Goal: Task Accomplishment & Management: Complete application form

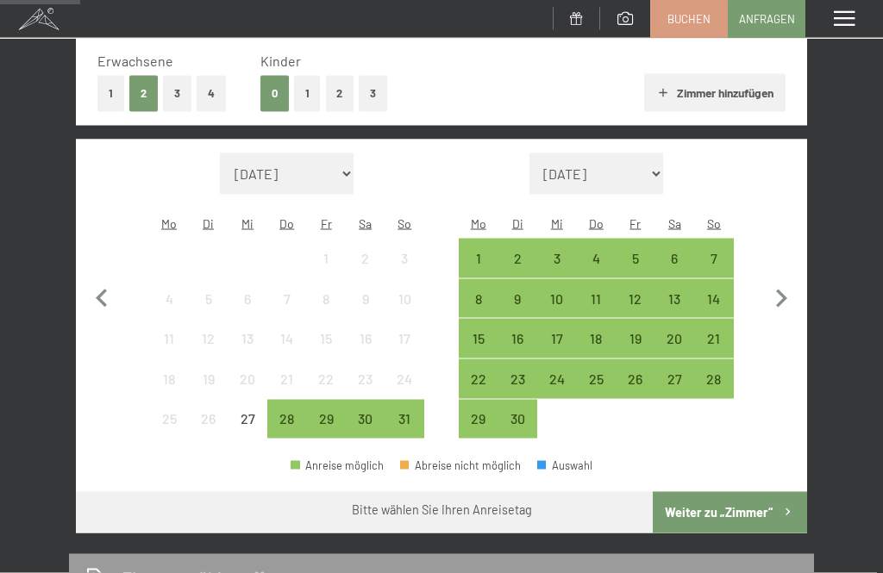
scroll to position [275, 0]
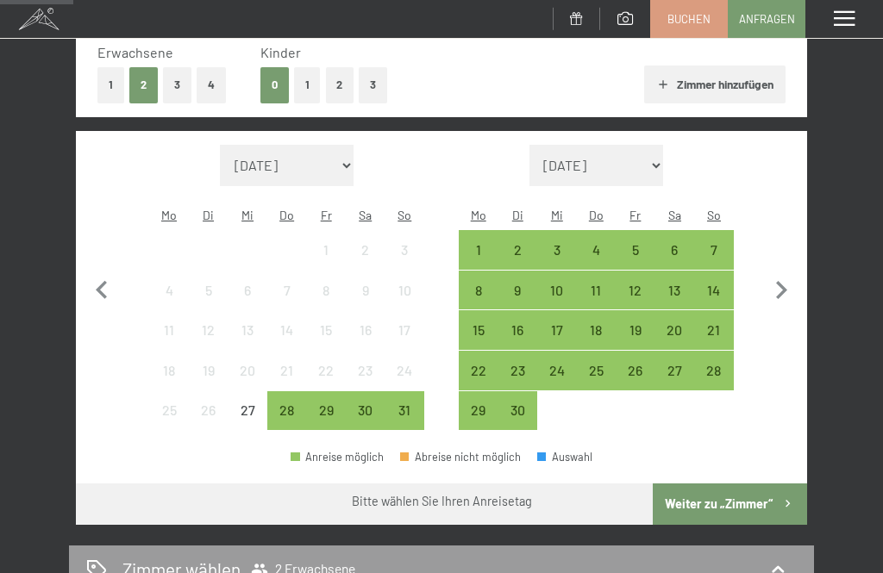
click at [786, 284] on icon "button" at bounding box center [781, 290] width 36 height 36
select select "2025-09-01"
select select "2025-10-01"
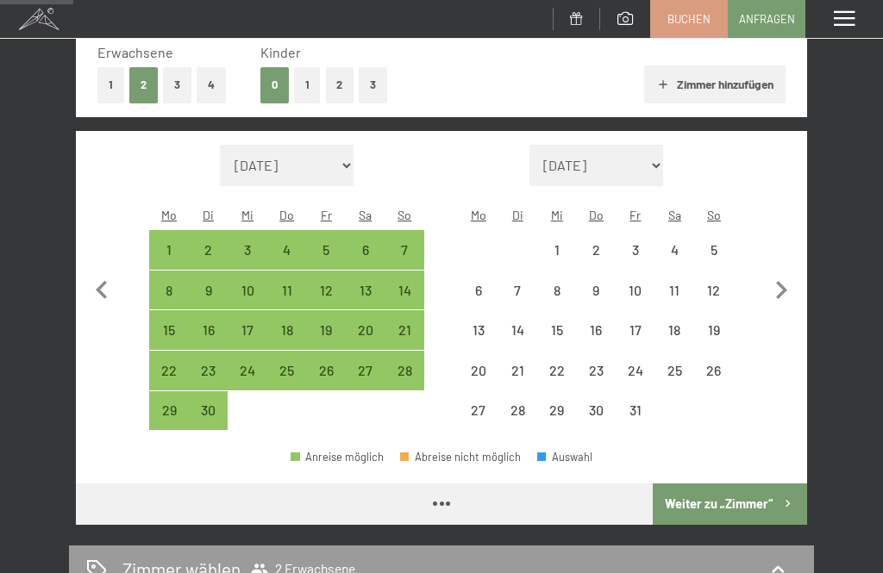
select select "2025-09-01"
select select "2025-10-01"
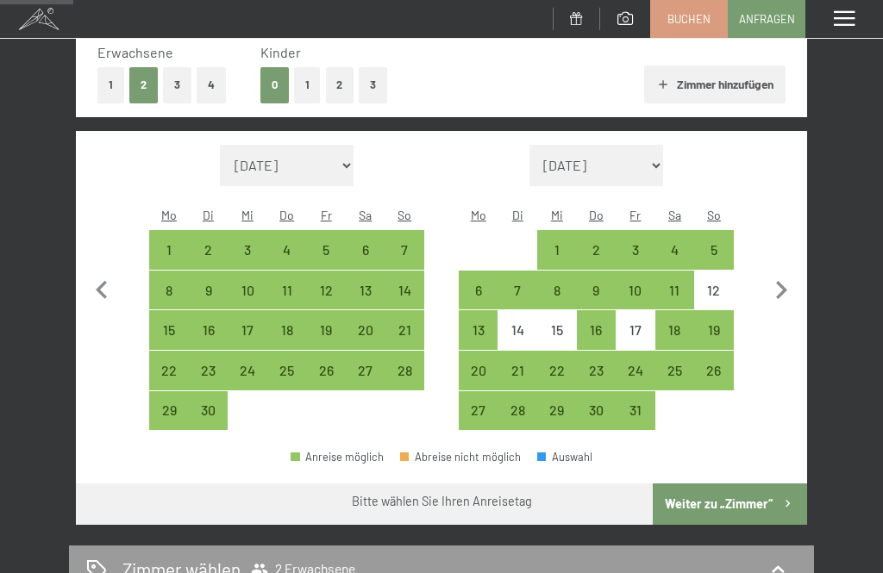
click at [795, 277] on icon "button" at bounding box center [781, 290] width 36 height 36
select select "2025-10-01"
select select "2025-11-01"
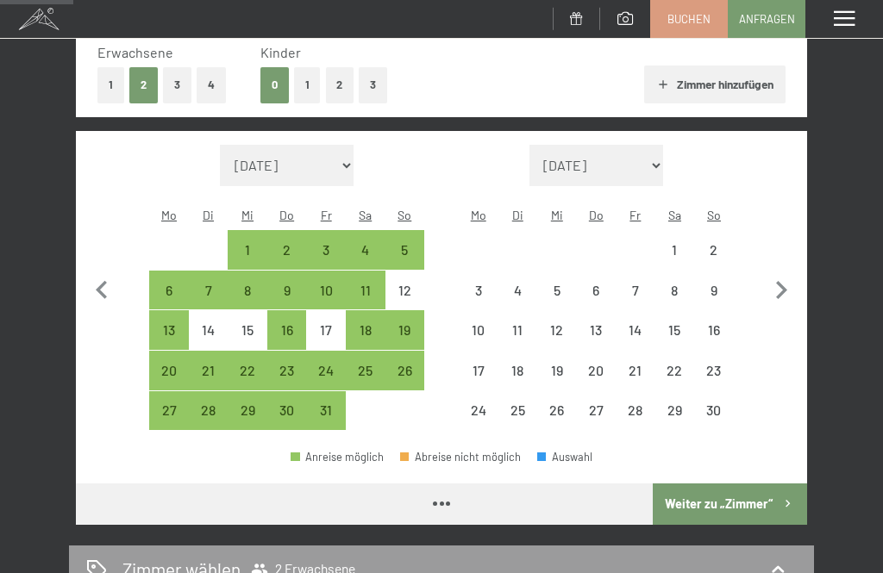
select select "2025-10-01"
select select "2025-11-01"
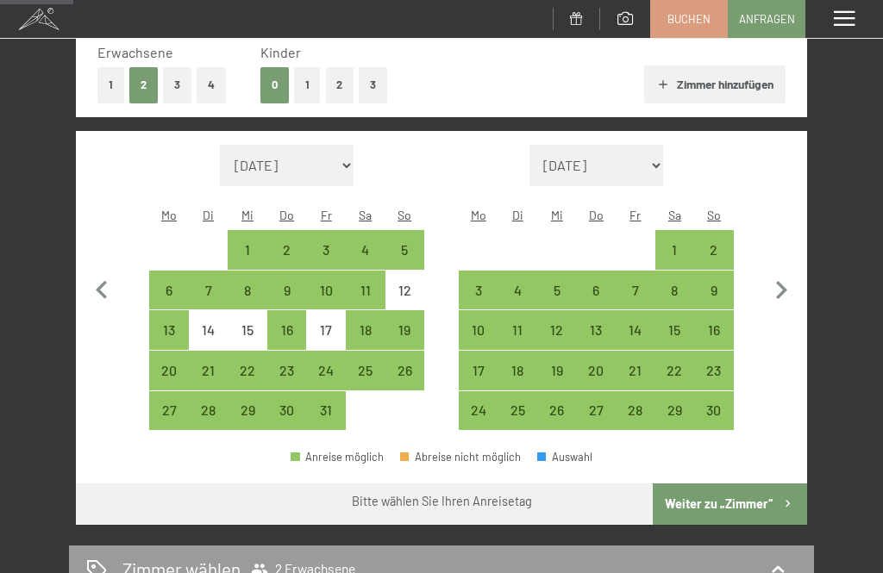
click at [172, 323] on div "13" at bounding box center [169, 341] width 36 height 36
select select "2025-10-01"
select select "2025-11-01"
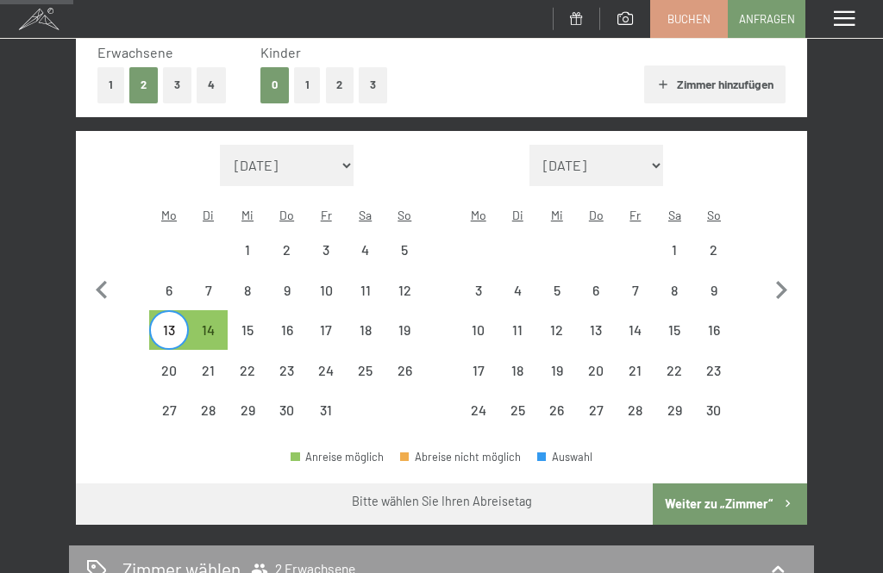
click at [292, 323] on div "16" at bounding box center [287, 341] width 36 height 36
select select "2025-10-01"
select select "2025-11-01"
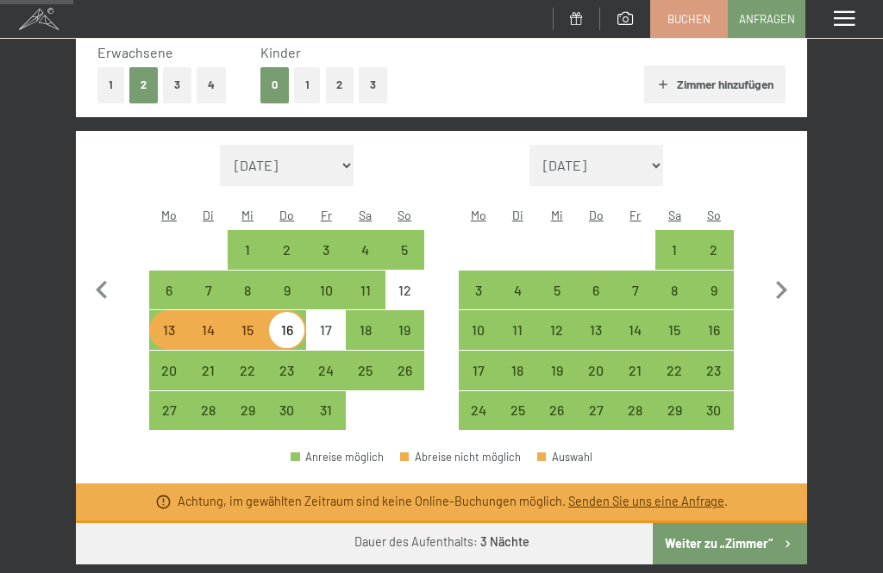
click at [171, 323] on div "13" at bounding box center [169, 341] width 36 height 36
select select "2025-10-01"
select select "2025-11-01"
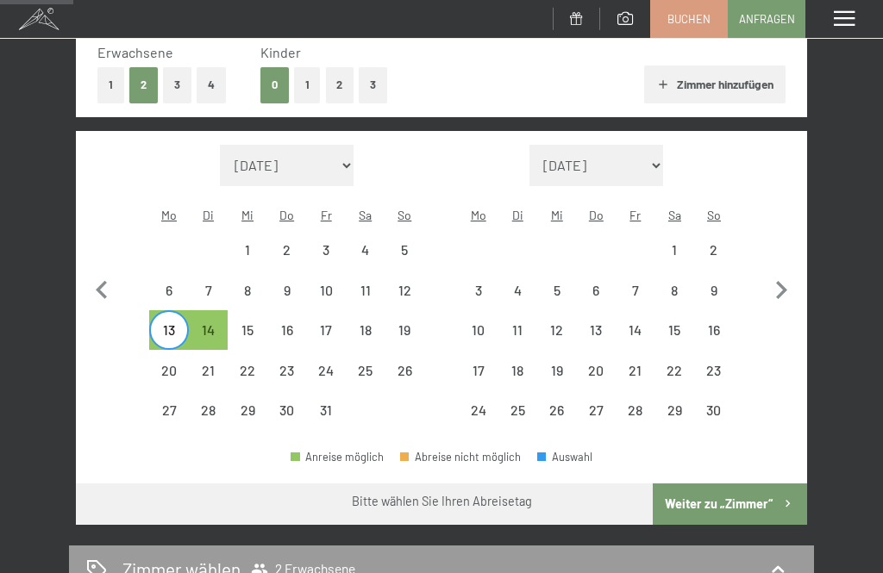
click at [410, 323] on div "19" at bounding box center [405, 341] width 36 height 36
select select "2025-10-01"
select select "2025-11-01"
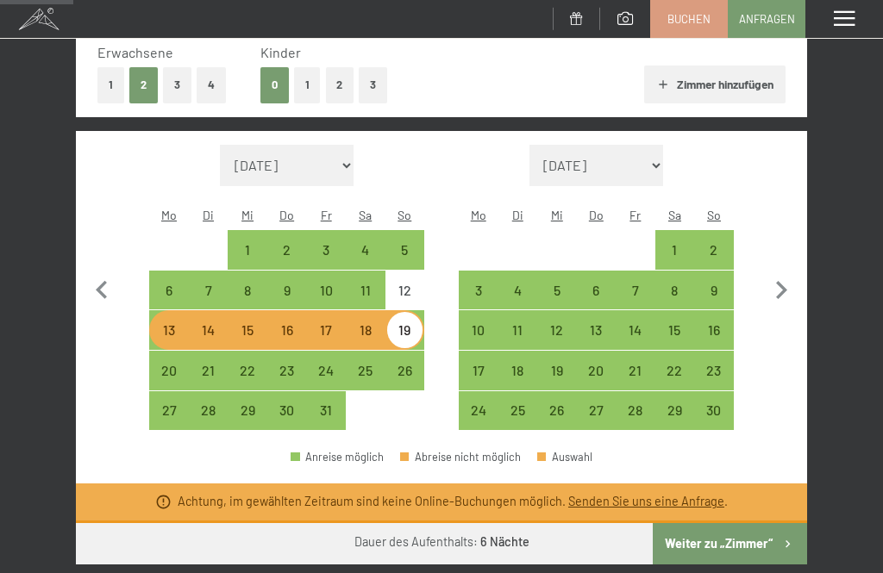
click at [178, 323] on div "13" at bounding box center [169, 341] width 36 height 36
select select "2025-10-01"
select select "2025-11-01"
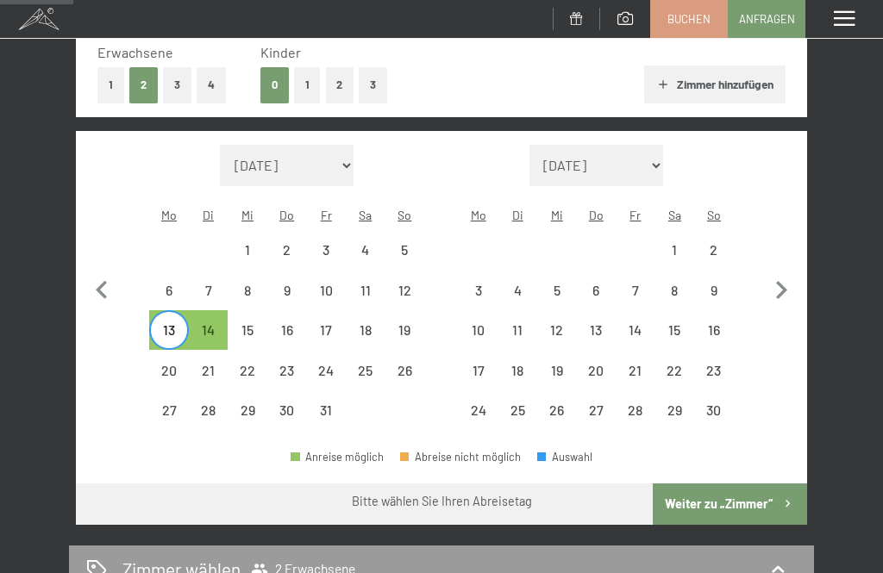
click at [370, 284] on div "11" at bounding box center [366, 302] width 36 height 36
select select "2025-10-01"
select select "2025-11-01"
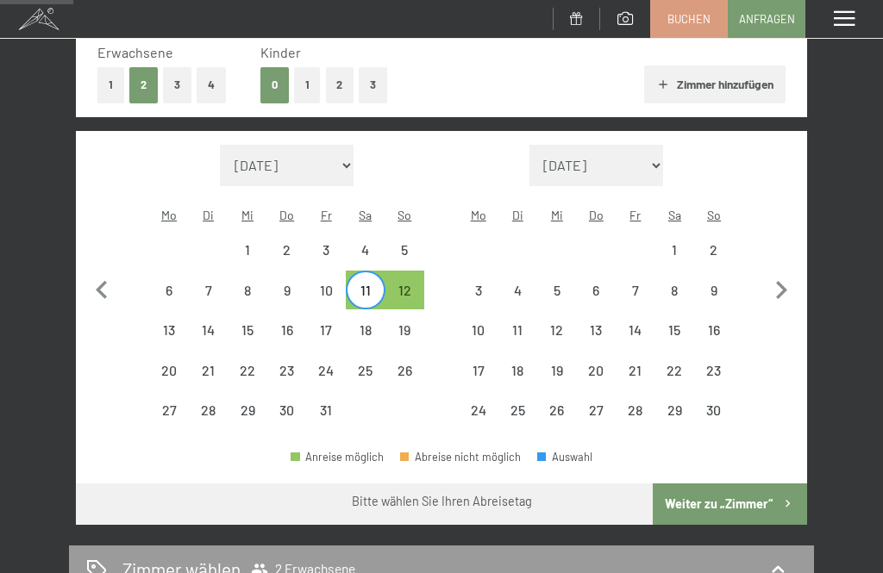
click at [368, 323] on div "18" at bounding box center [366, 341] width 36 height 36
select select "2025-10-01"
select select "2025-11-01"
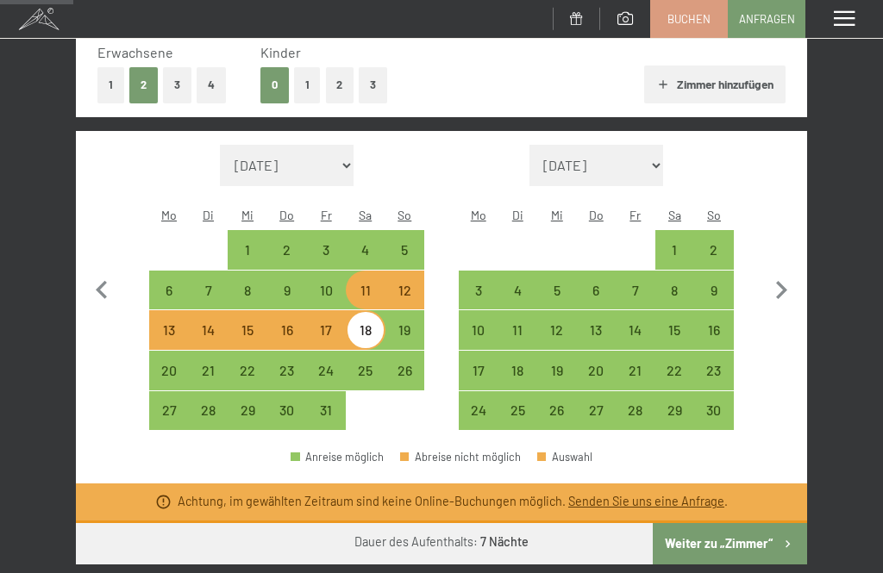
click at [329, 284] on div "10" at bounding box center [326, 302] width 36 height 36
select select "2025-10-01"
select select "2025-11-01"
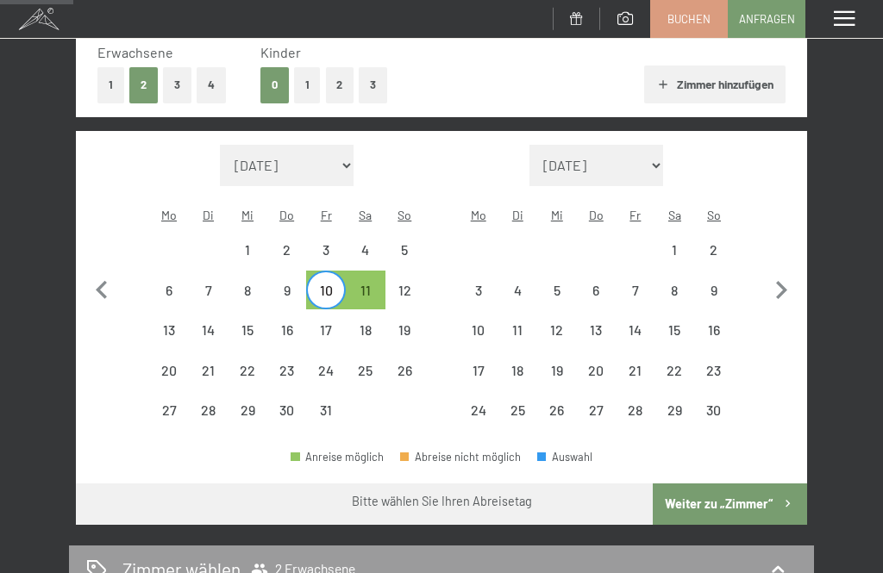
click at [327, 323] on div "17" at bounding box center [326, 341] width 36 height 36
select select "2025-10-01"
select select "2025-11-01"
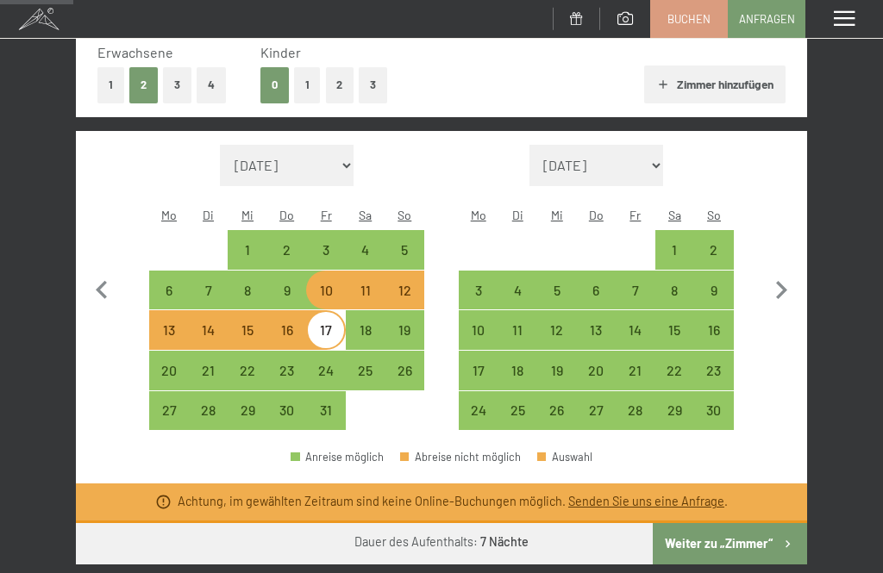
click at [291, 284] on div "9" at bounding box center [287, 302] width 36 height 36
select select "2025-10-01"
select select "2025-11-01"
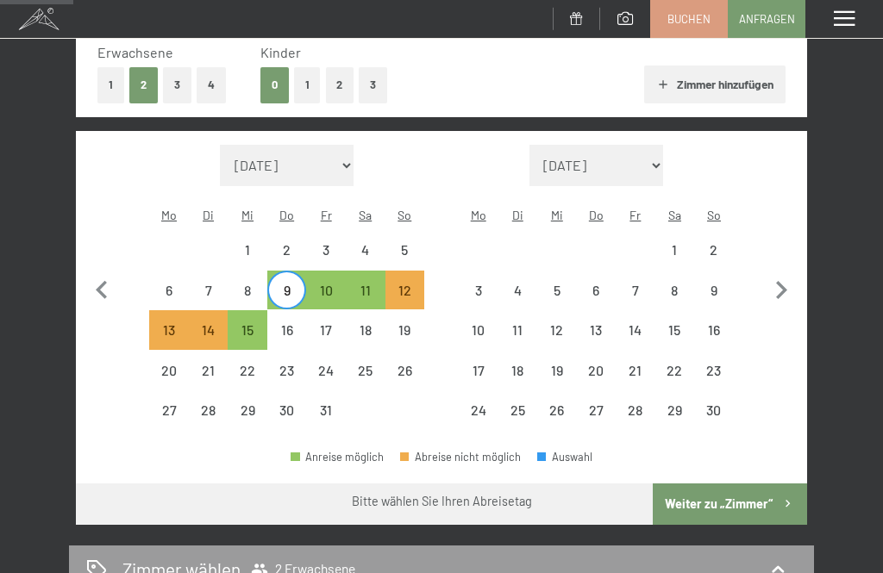
click at [294, 323] on div "16" at bounding box center [287, 341] width 36 height 36
select select "2025-10-01"
select select "2025-11-01"
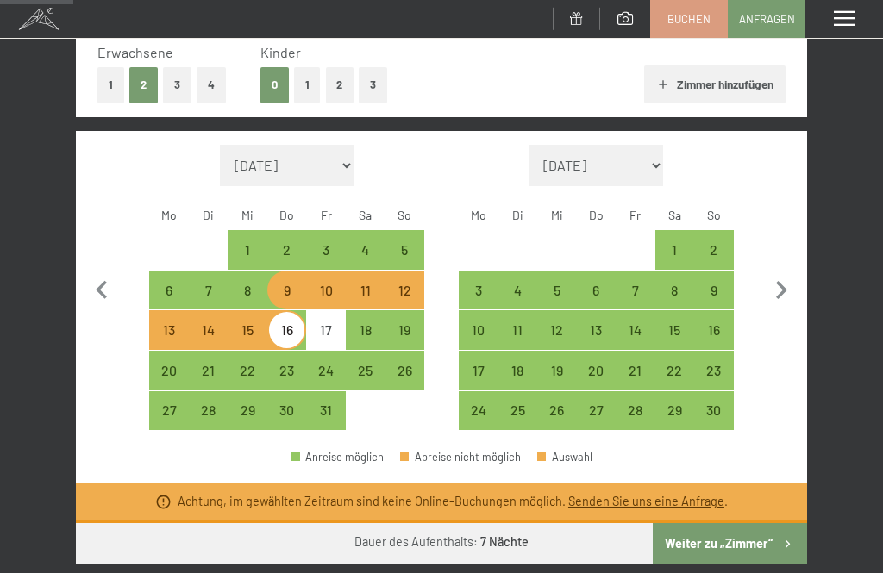
click at [250, 284] on div "8" at bounding box center [247, 302] width 36 height 36
select select "2025-10-01"
select select "2025-11-01"
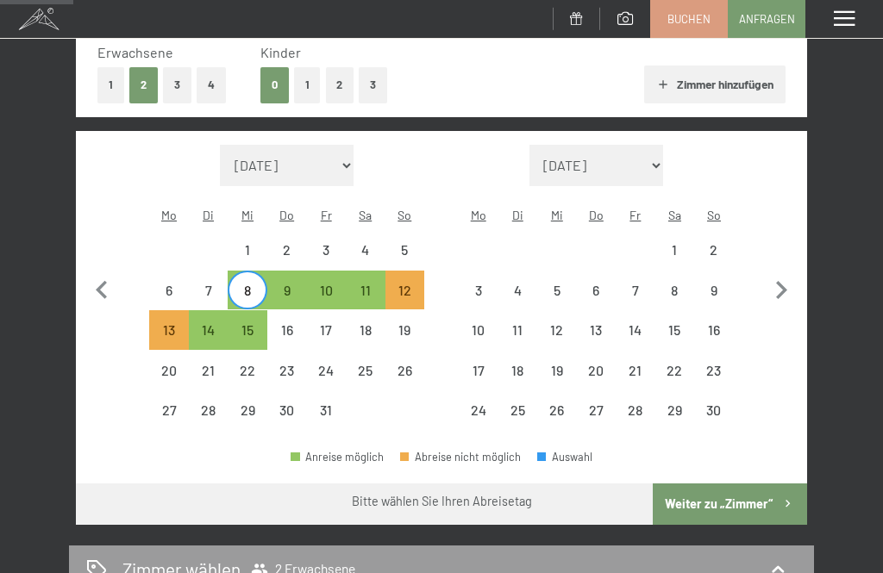
click at [251, 323] on div "15" at bounding box center [247, 341] width 36 height 36
select select "2025-10-01"
select select "2025-11-01"
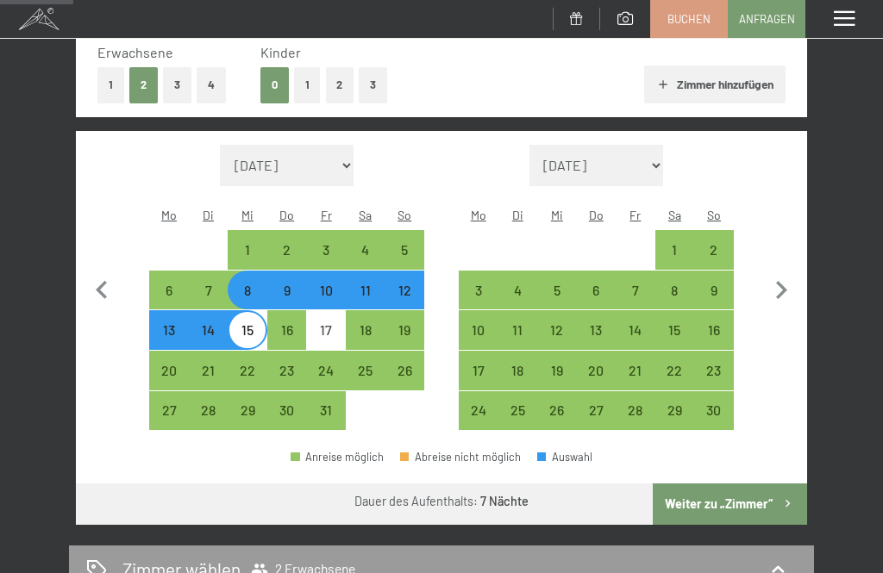
click at [762, 493] on button "Weiter zu „Zimmer“" at bounding box center [730, 504] width 154 height 41
select select "2025-10-01"
select select "2025-11-01"
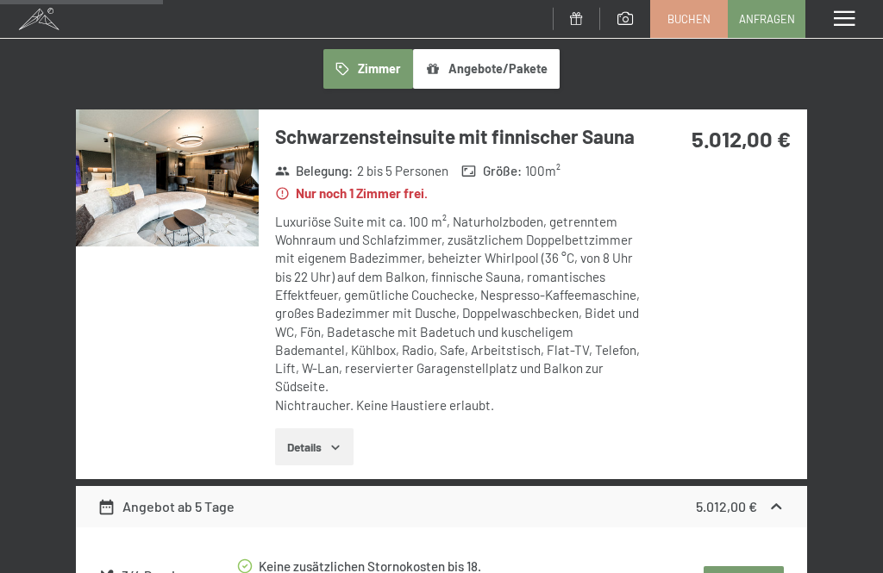
scroll to position [289, 0]
click at [325, 429] on button "Details" at bounding box center [314, 448] width 78 height 38
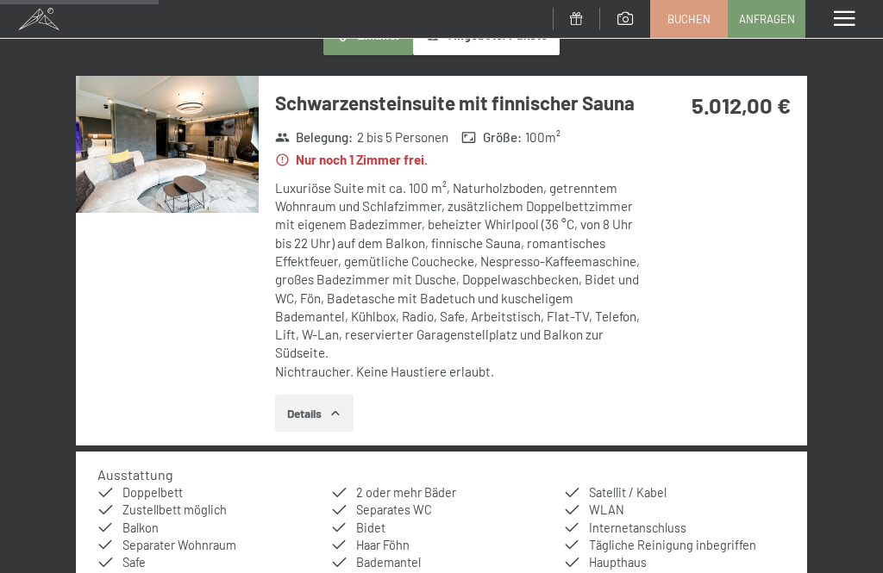
scroll to position [323, 0]
click at [164, 154] on img at bounding box center [167, 145] width 183 height 137
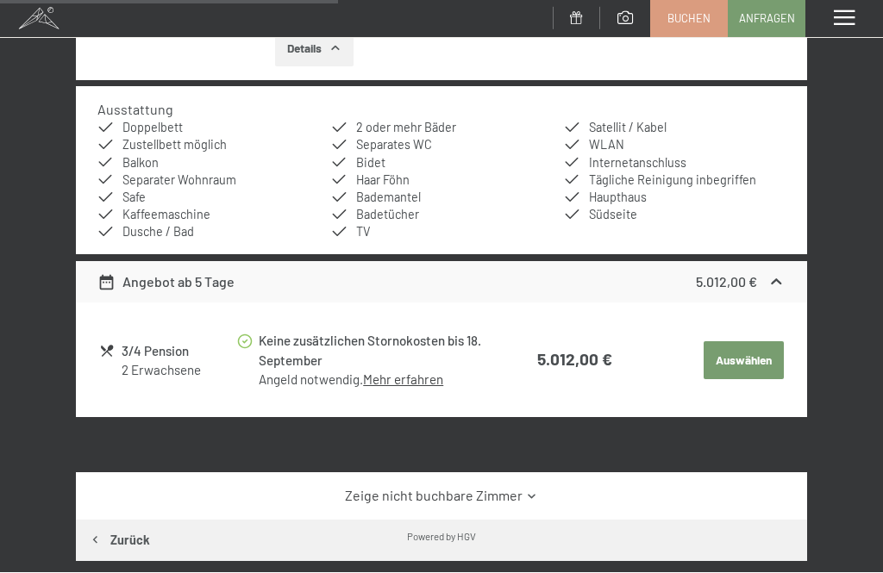
scroll to position [689, 0]
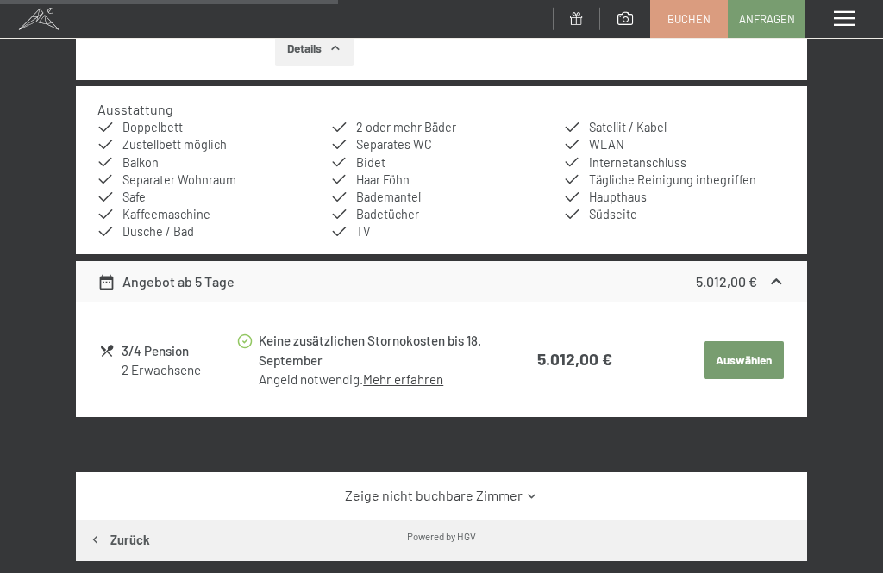
click at [773, 351] on button "Auswählen" at bounding box center [743, 360] width 79 height 38
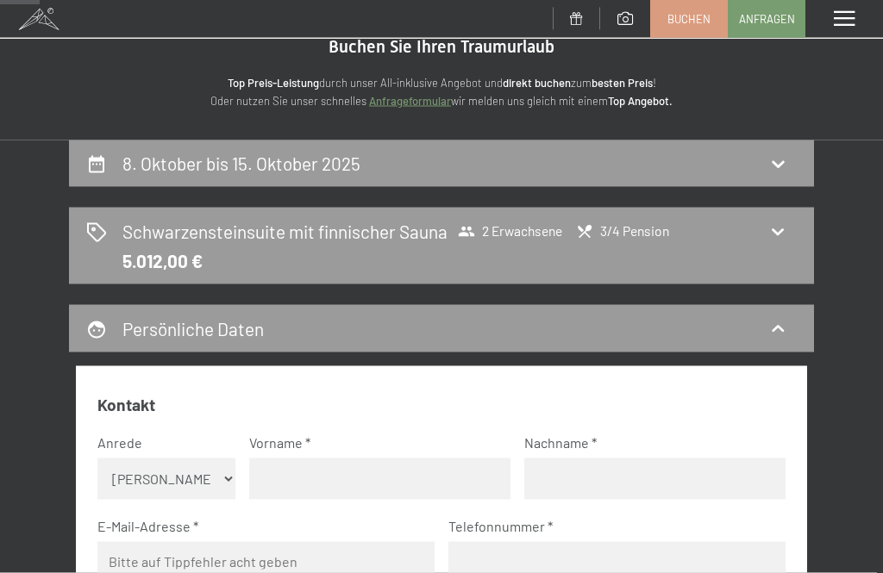
scroll to position [58, 0]
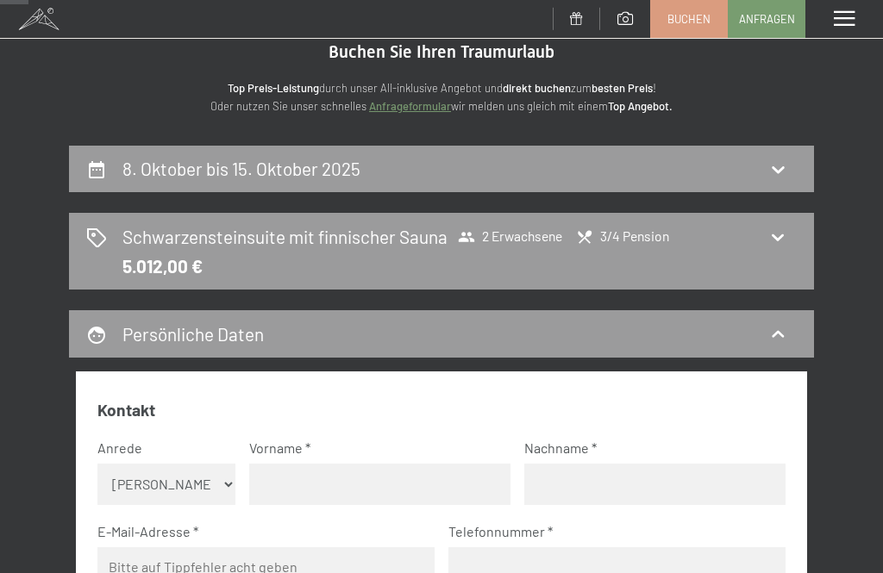
click at [373, 160] on div "8. Oktober bis 15. Oktober 2025" at bounding box center [441, 168] width 711 height 25
select select "2025-10-01"
select select "2025-11-01"
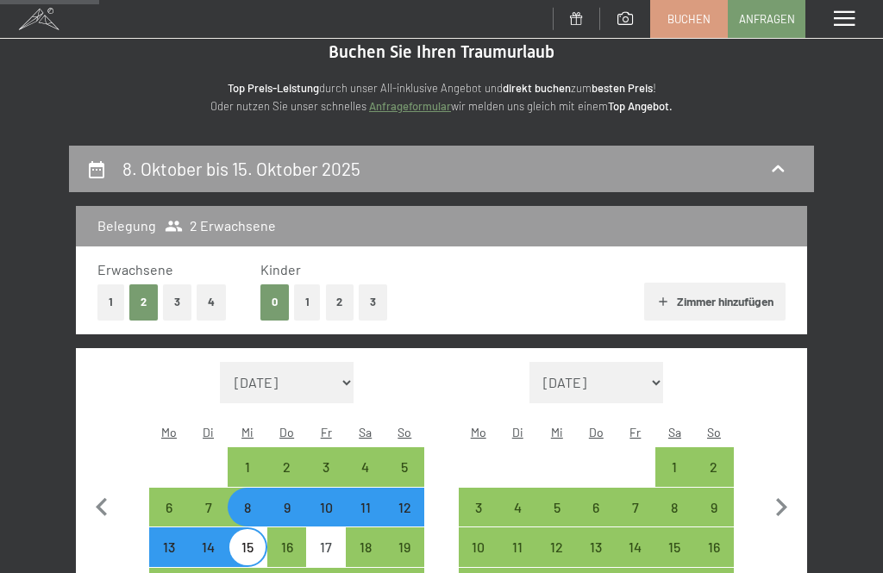
scroll to position [202, 0]
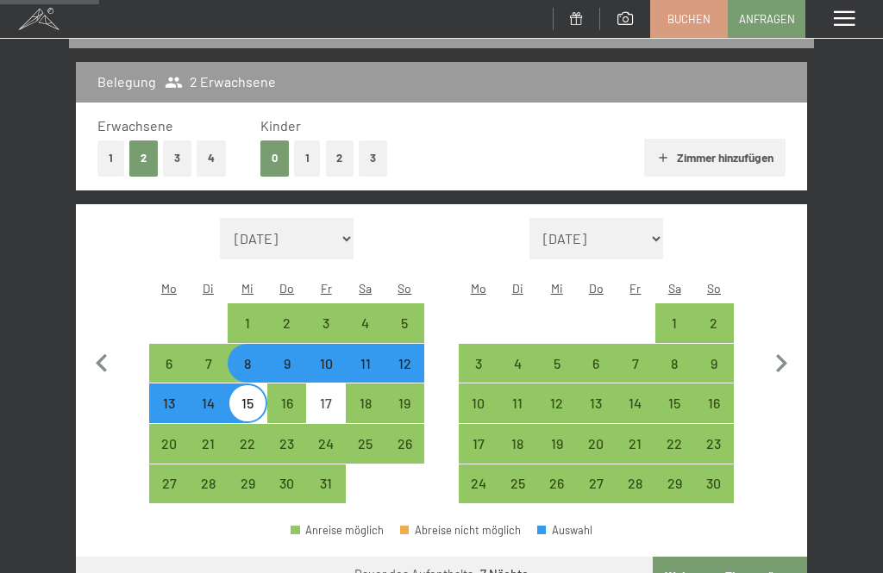
click at [337, 357] on div "10" at bounding box center [326, 375] width 36 height 36
select select "2025-10-01"
select select "2025-11-01"
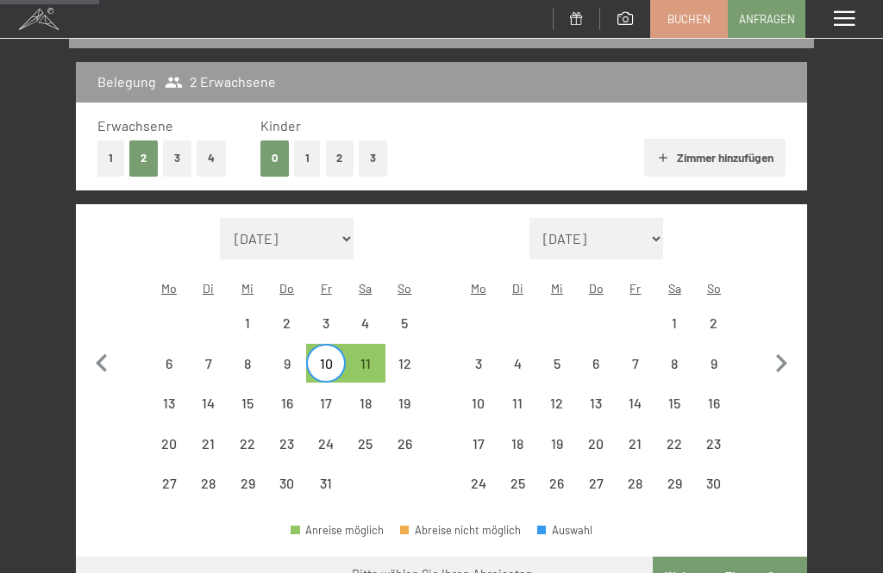
click at [260, 397] on div "15" at bounding box center [247, 415] width 36 height 36
select select "2025-10-01"
select select "2025-11-01"
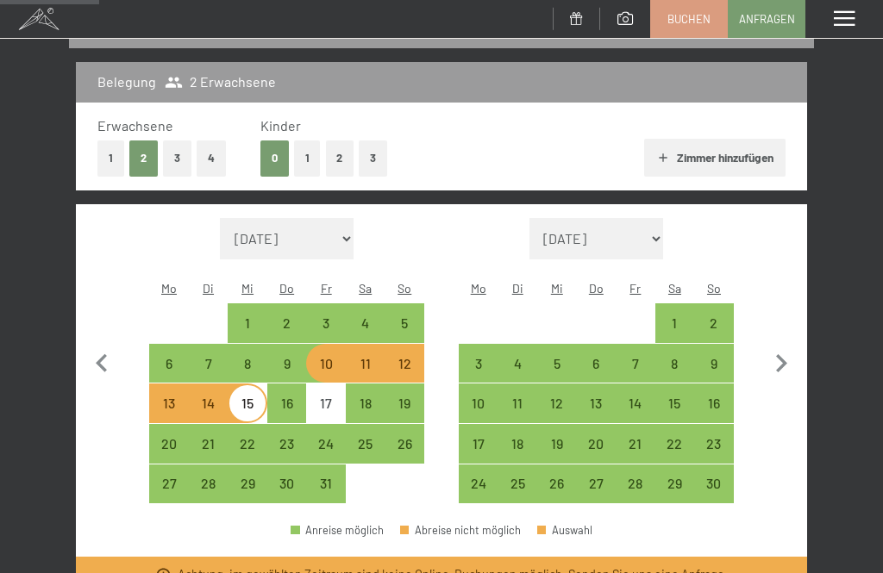
click at [416, 357] on div "12" at bounding box center [405, 375] width 36 height 36
select select "2025-10-01"
select select "2025-11-01"
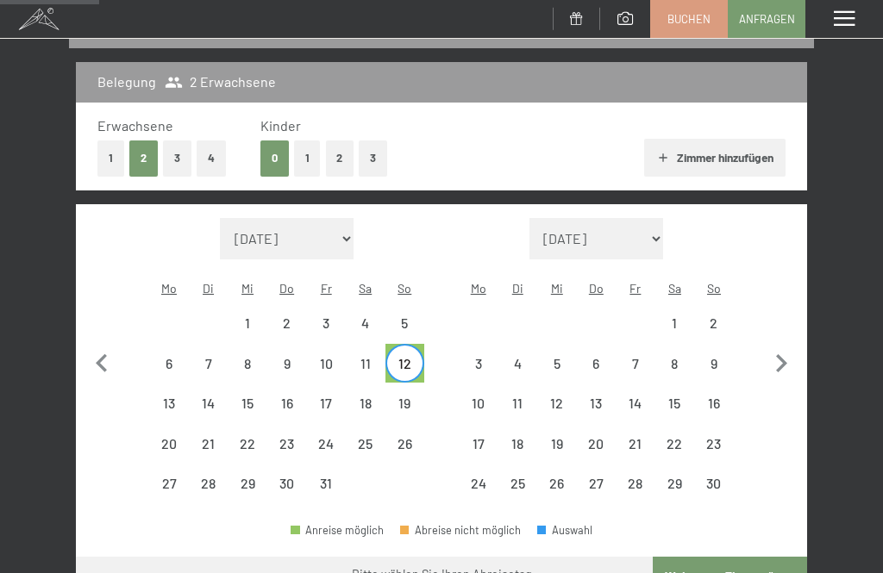
click at [259, 397] on div "15" at bounding box center [247, 415] width 36 height 36
select select "2025-10-01"
select select "2025-11-01"
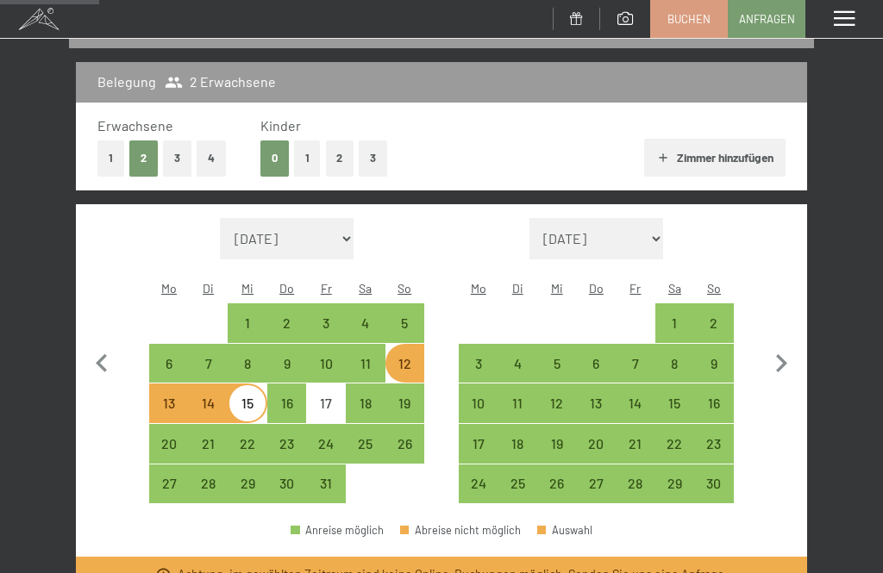
click at [420, 357] on div "12" at bounding box center [405, 375] width 36 height 36
select select "2025-10-01"
select select "2025-11-01"
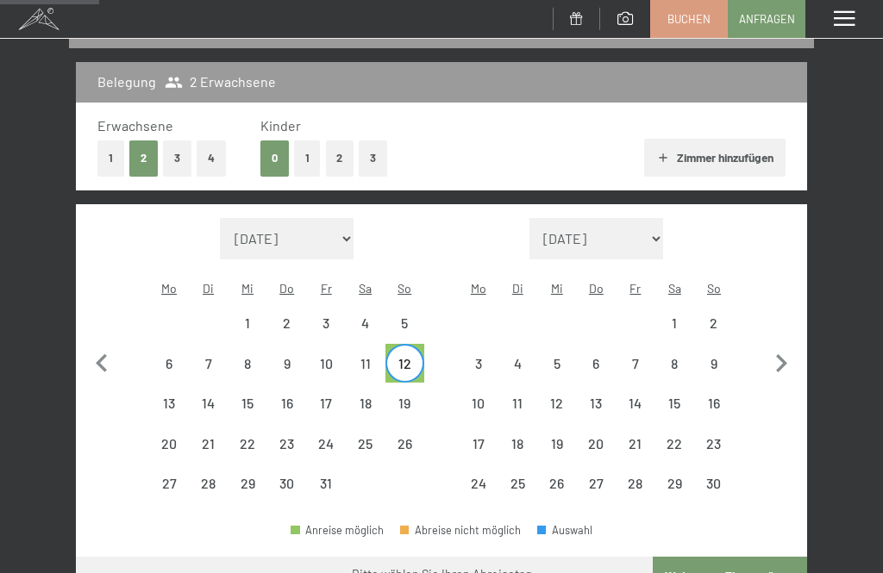
click at [291, 397] on div "16" at bounding box center [287, 415] width 36 height 36
select select "2025-10-01"
select select "2025-11-01"
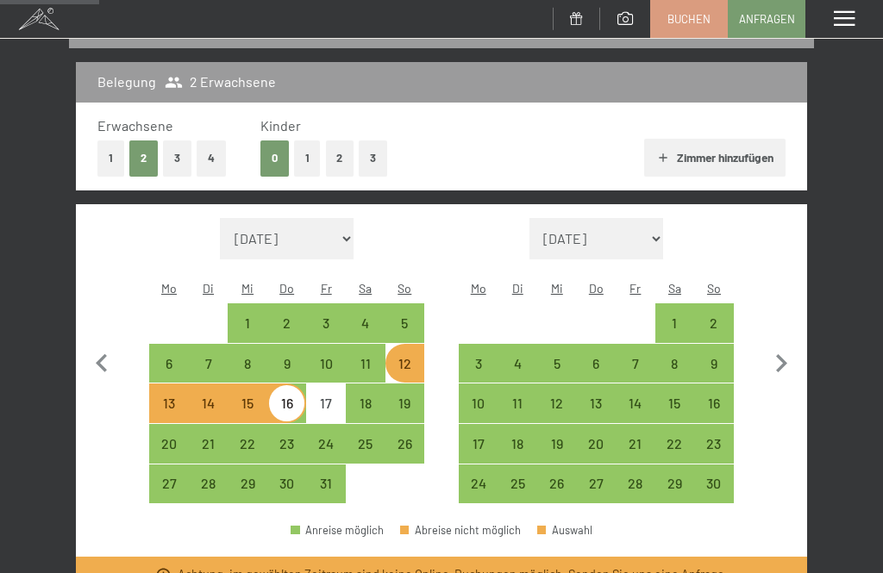
click at [416, 357] on div "12" at bounding box center [405, 375] width 36 height 36
select select "2025-10-01"
select select "2025-11-01"
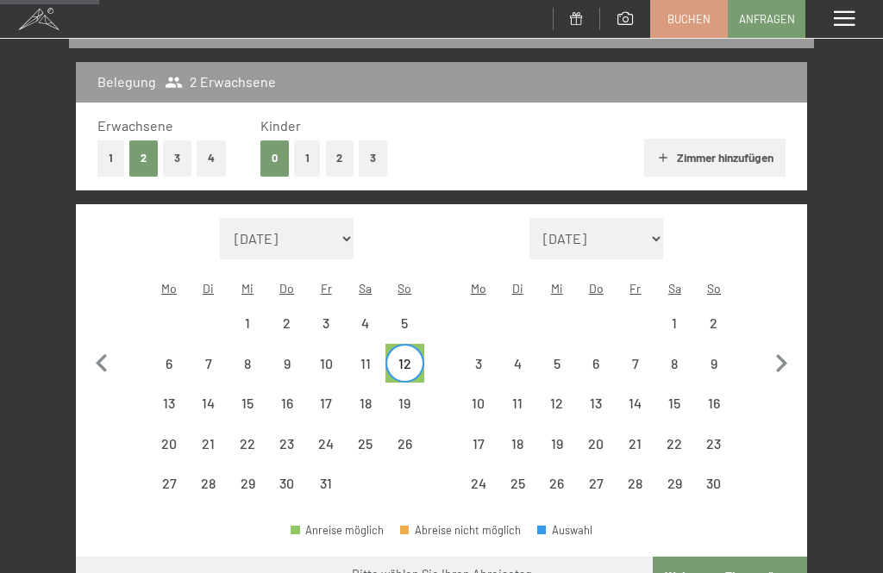
click at [264, 397] on div "15" at bounding box center [247, 415] width 36 height 36
select select "2025-10-01"
select select "2025-11-01"
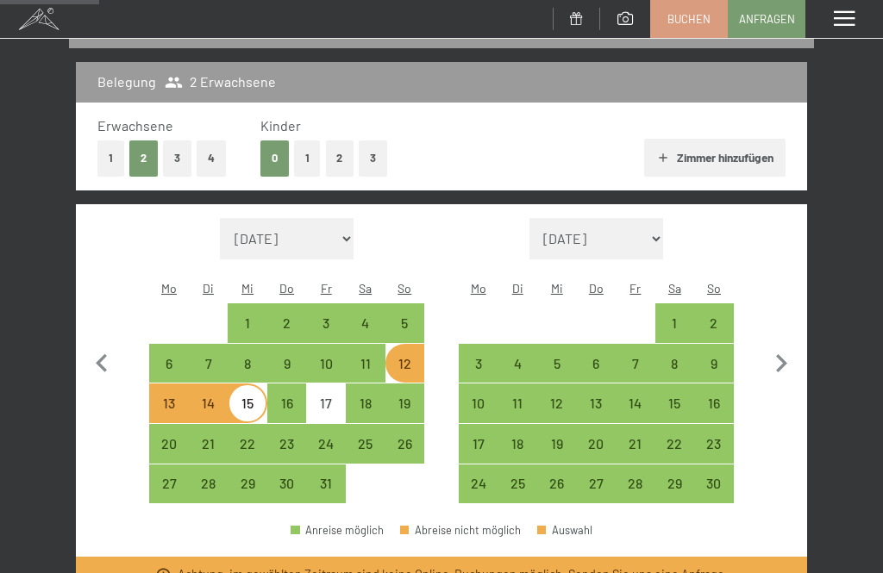
click at [775, 22] on span "Anfragen" at bounding box center [767, 19] width 56 height 16
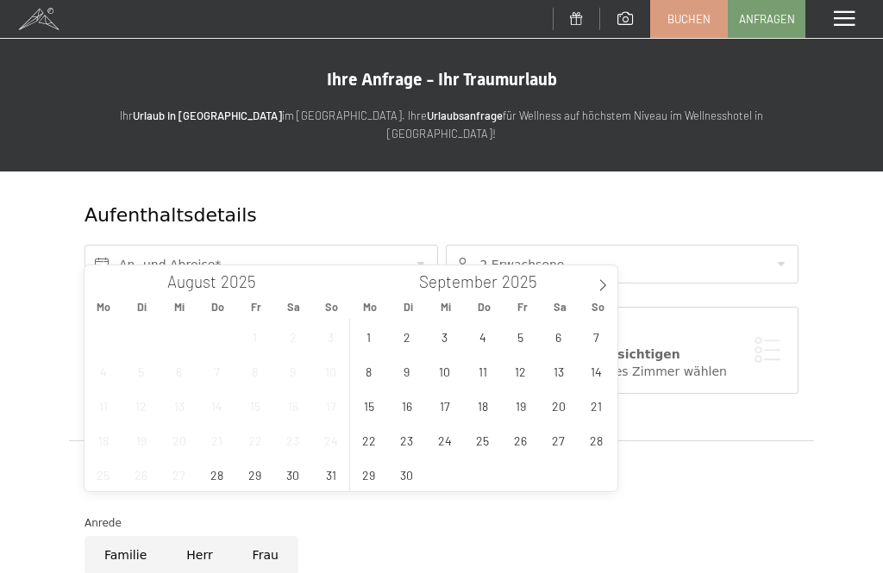
click at [607, 289] on icon at bounding box center [603, 285] width 12 height 12
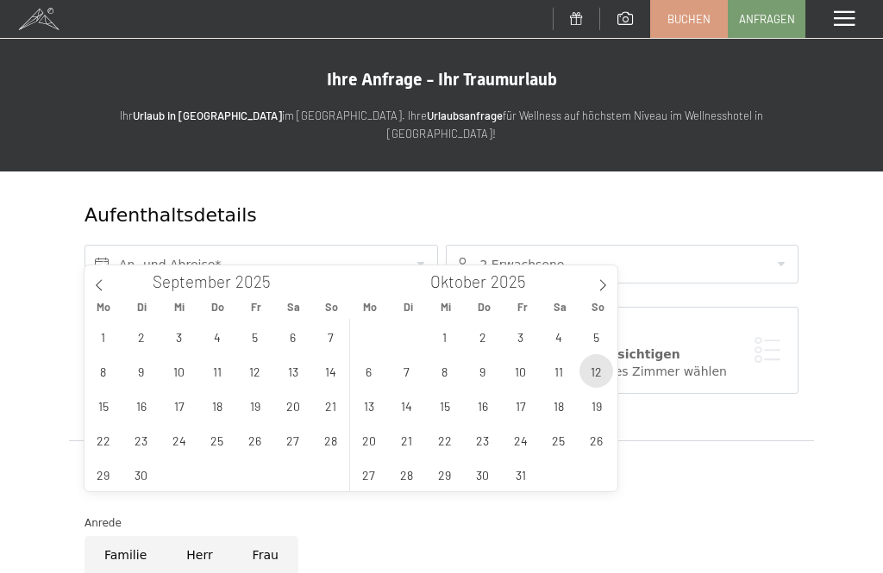
click at [593, 375] on span "12" at bounding box center [596, 371] width 34 height 34
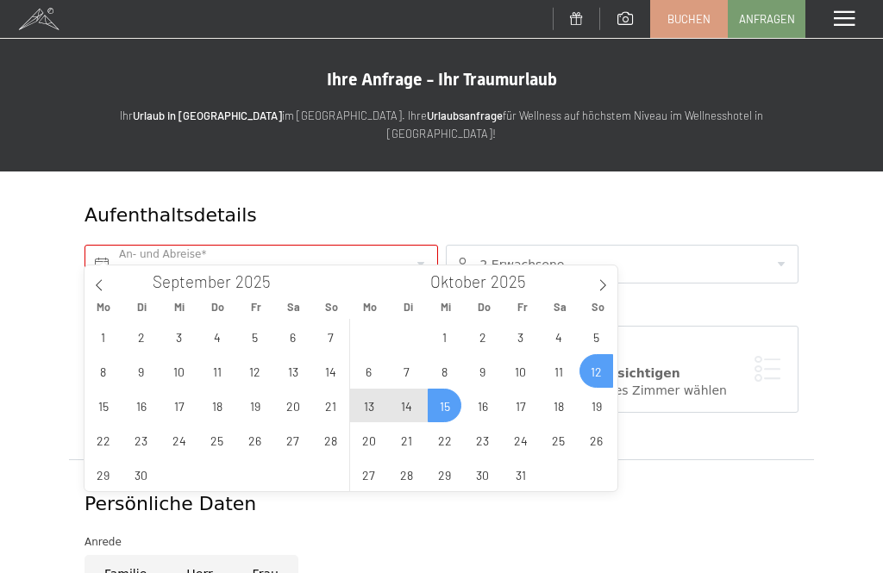
click at [449, 409] on span "15" at bounding box center [445, 406] width 34 height 34
type input "So. 12.10.2025 - Mi. 15.10.2025"
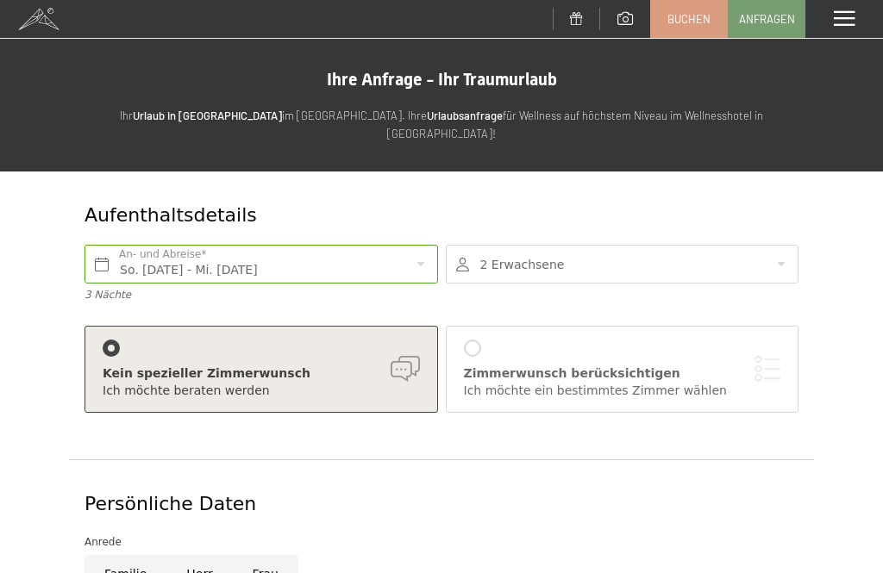
click at [797, 257] on div at bounding box center [623, 264] width 354 height 39
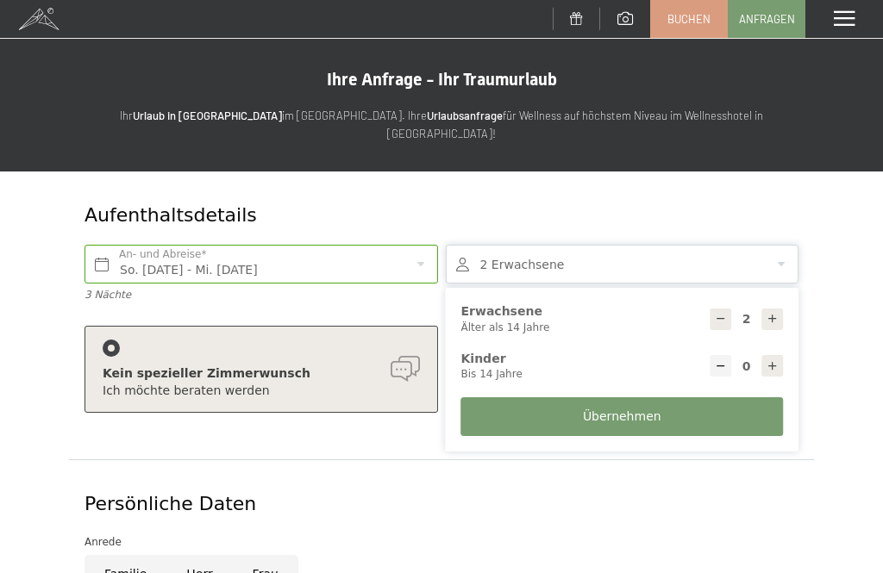
click at [769, 355] on div at bounding box center [772, 366] width 22 height 22
type input "1"
select select
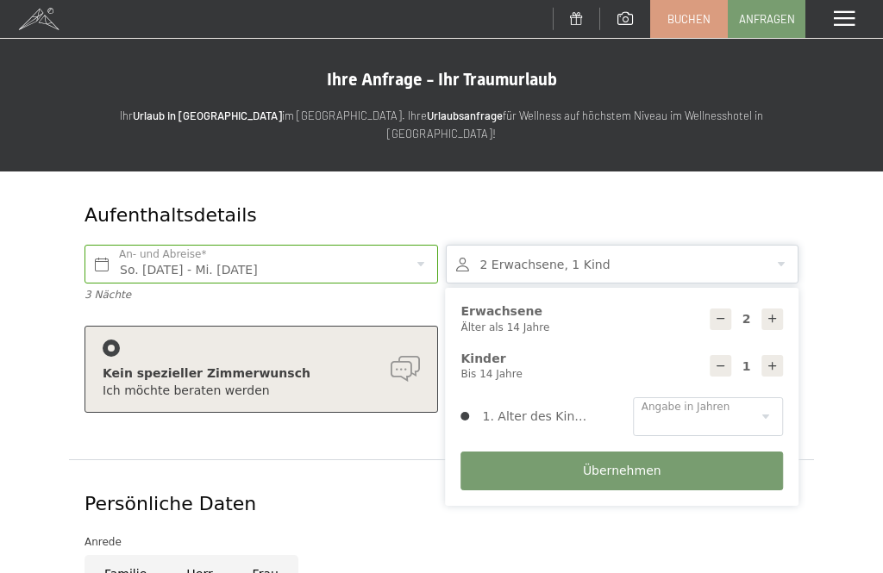
click at [783, 355] on div at bounding box center [772, 366] width 22 height 22
type input "2"
select select
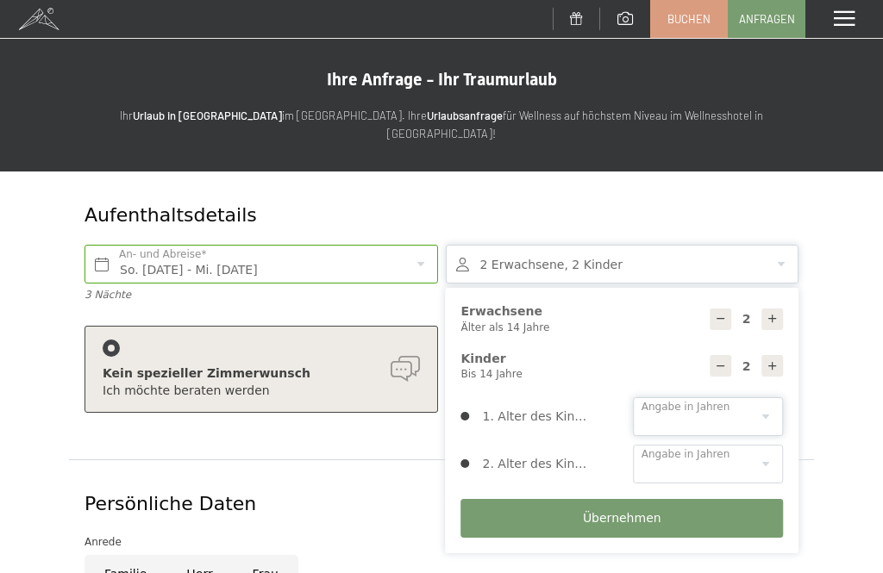
click at [753, 400] on select "0 1 2 3 4 5 6 7 8 9 10 11 12 13 14" at bounding box center [708, 417] width 150 height 39
select select "3"
click at [764, 451] on select "0 1 2 3 4 5 6 7 8 9 10 11 12 13 14" at bounding box center [708, 464] width 150 height 39
select select "5"
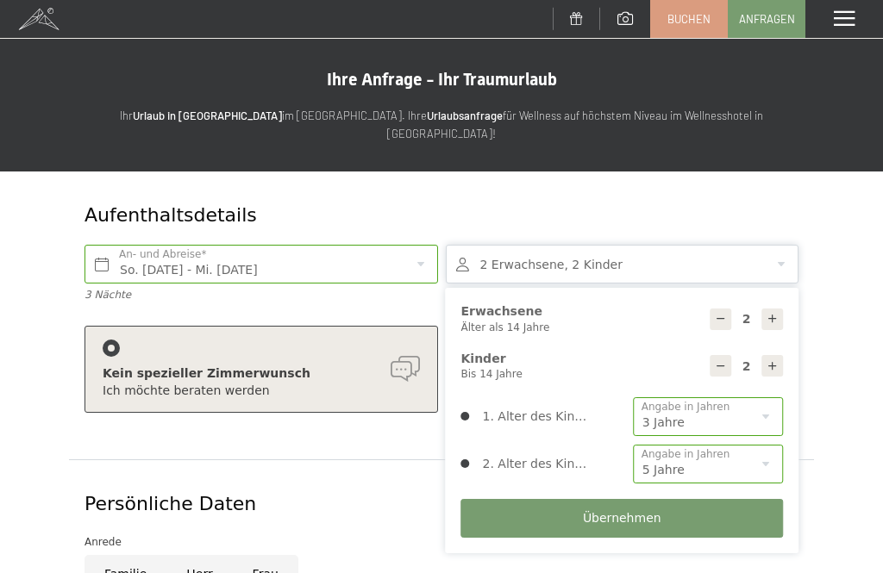
click at [721, 507] on button "Übernehmen" at bounding box center [622, 518] width 323 height 39
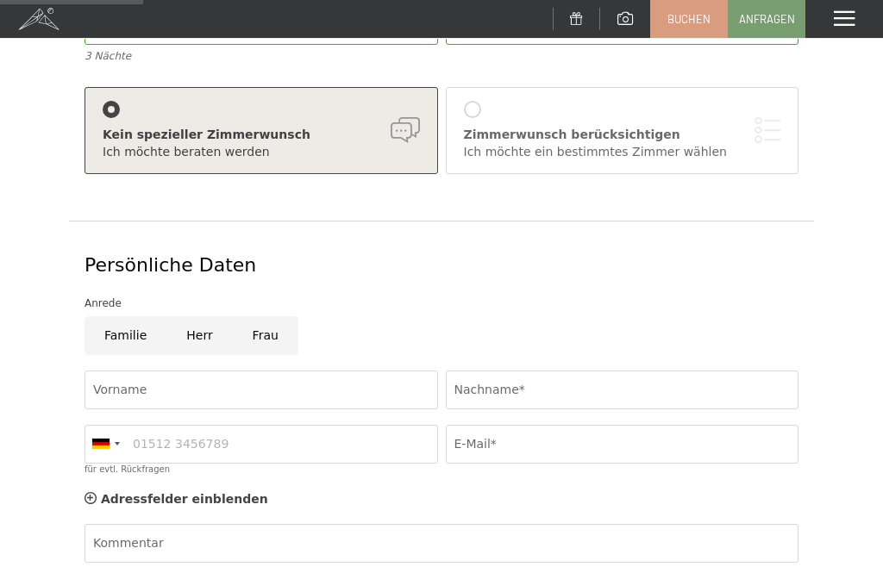
scroll to position [250, 0]
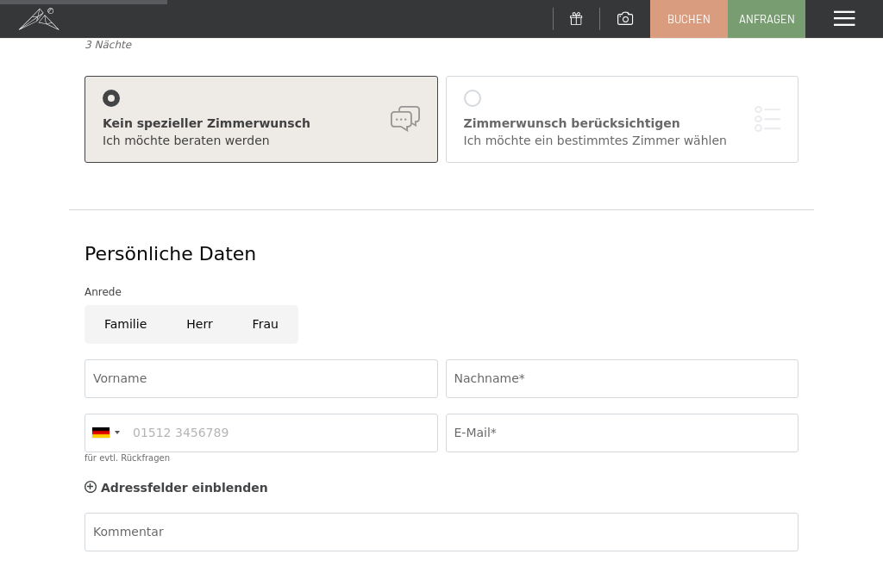
click at [277, 308] on input "Frau" at bounding box center [266, 324] width 66 height 39
radio input "true"
click at [358, 346] on span "Einwilligung Marketing*" at bounding box center [347, 337] width 142 height 17
click at [267, 346] on input "Einwilligung Marketing*" at bounding box center [258, 337] width 17 height 17
checkbox input "false"
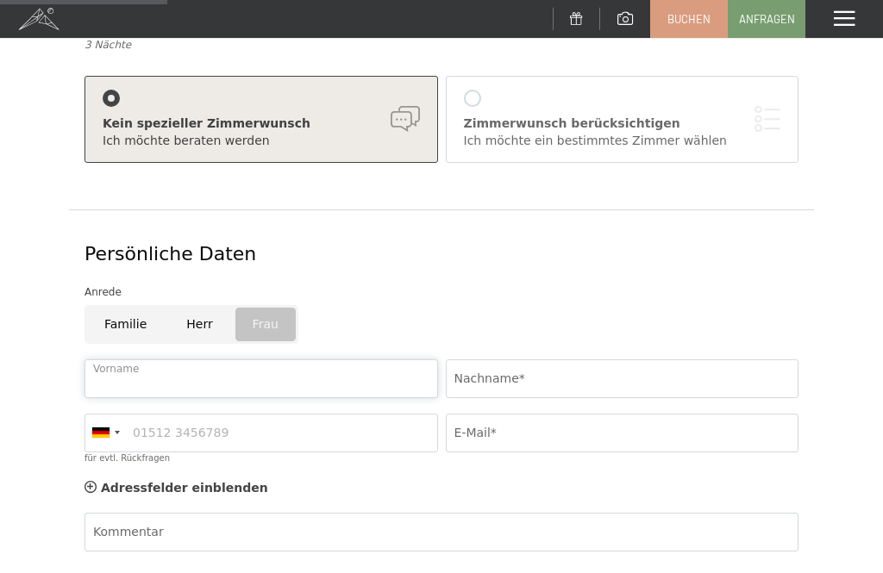
click at [337, 360] on input "Vorname" at bounding box center [262, 379] width 354 height 39
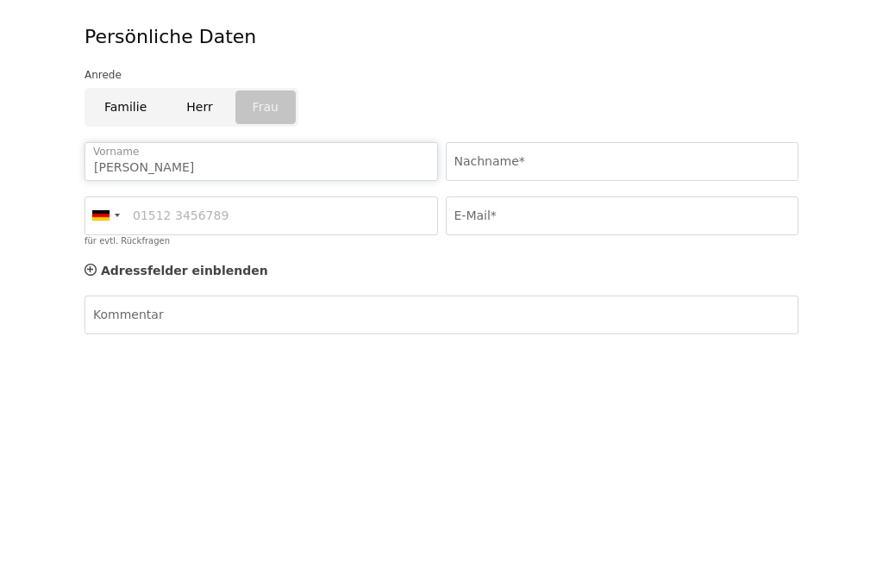
type input "Michaela"
click at [586, 360] on input "Nachname*" at bounding box center [623, 379] width 354 height 39
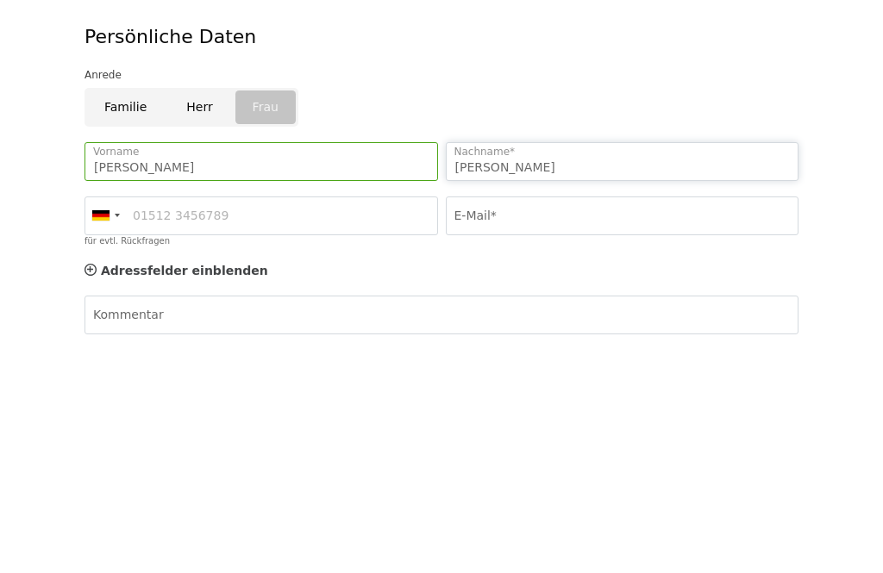
type input "Scharf"
click at [567, 414] on input "E-Mail*" at bounding box center [623, 433] width 354 height 39
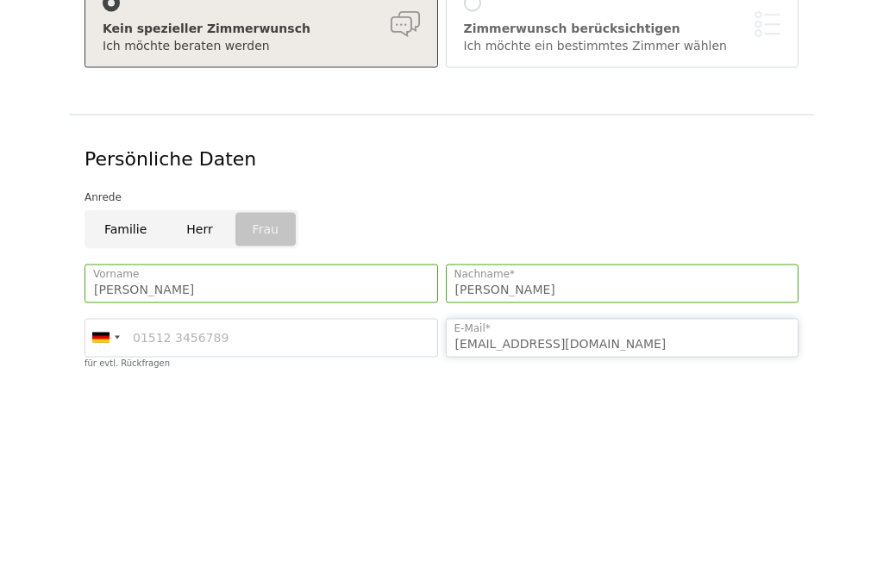
scroll to position [148, 0]
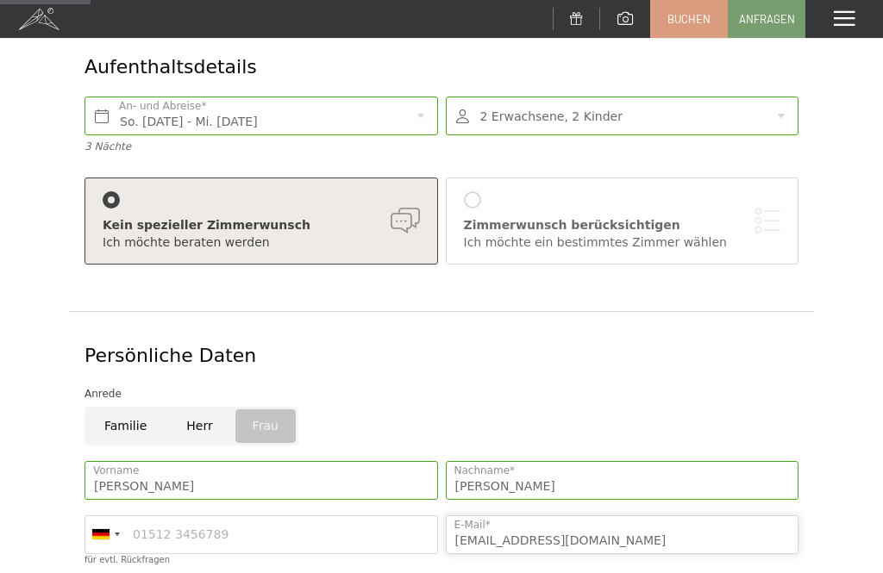
type input "Michaela.scharf18@gmail.com"
click at [797, 97] on div at bounding box center [623, 116] width 354 height 39
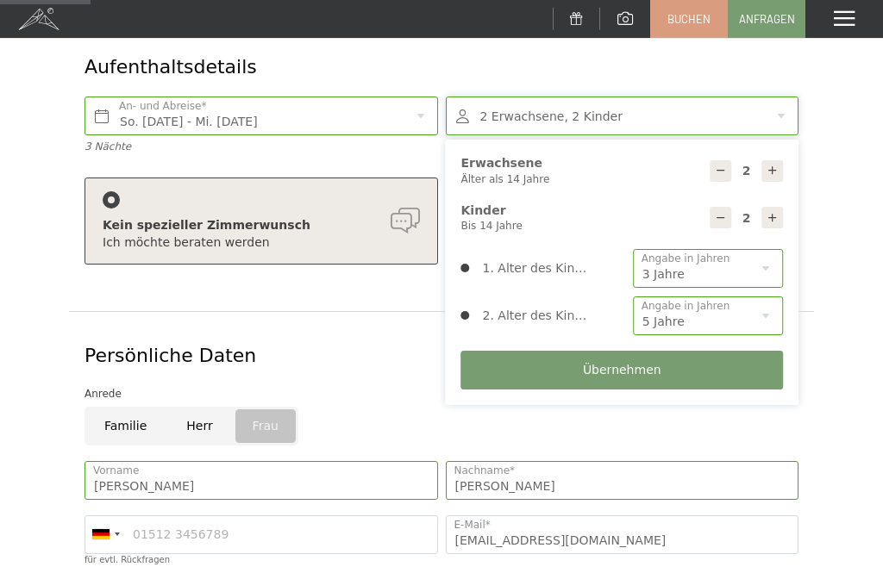
scroll to position [149, 0]
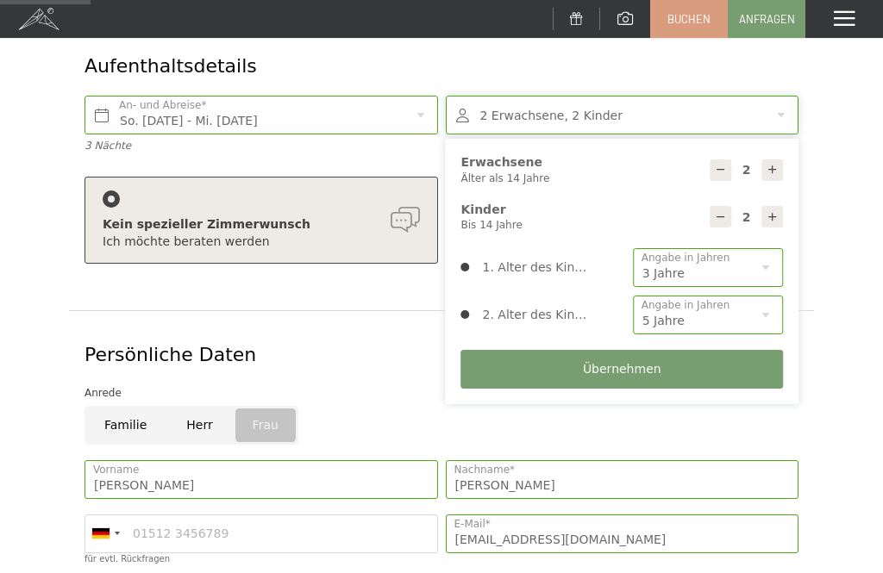
click at [781, 160] on div at bounding box center [772, 171] width 22 height 22
click at [783, 160] on div at bounding box center [772, 171] width 22 height 22
type input "4"
click at [652, 360] on button "Übernehmen" at bounding box center [622, 369] width 323 height 39
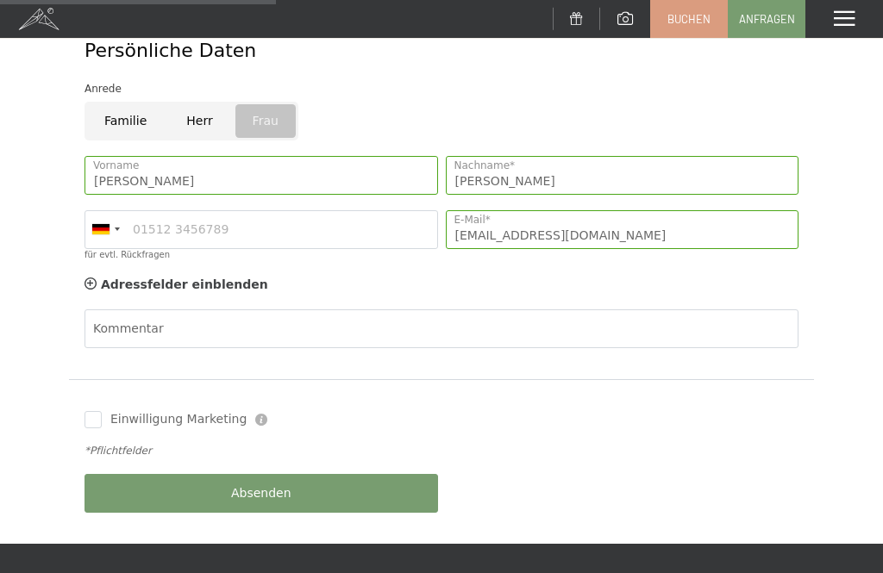
scroll to position [458, 0]
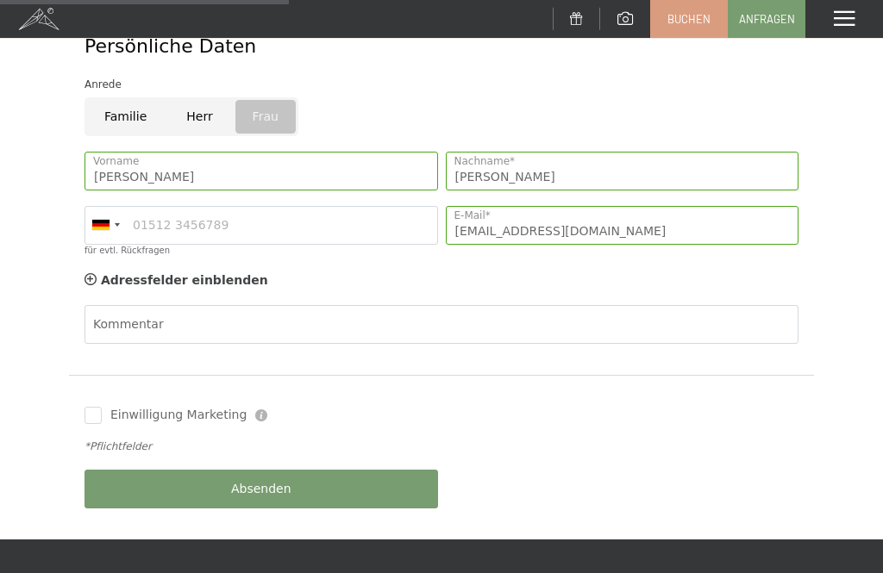
click at [93, 407] on input "Einwilligung Marketing" at bounding box center [93, 415] width 17 height 17
checkbox input "true"
click at [242, 481] on span "Absenden" at bounding box center [261, 489] width 60 height 17
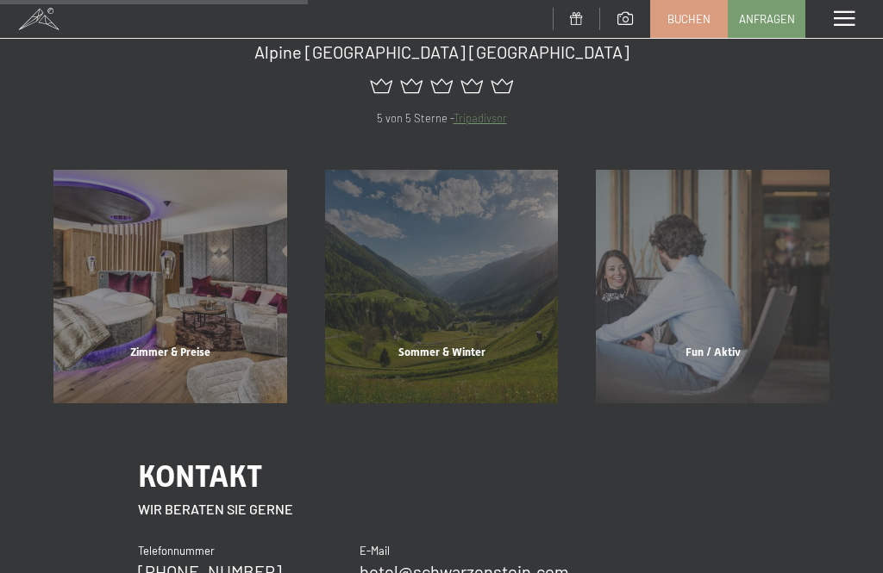
scroll to position [322, 0]
